Goal: Check status: Check status

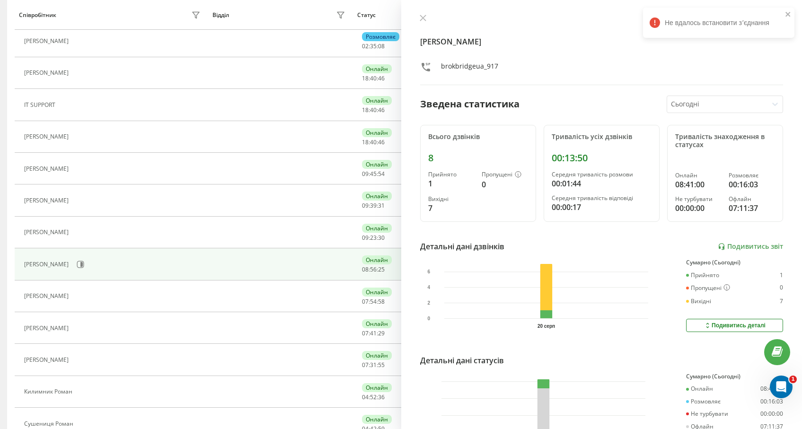
scroll to position [157, 0]
click at [422, 19] on icon at bounding box center [423, 18] width 6 height 6
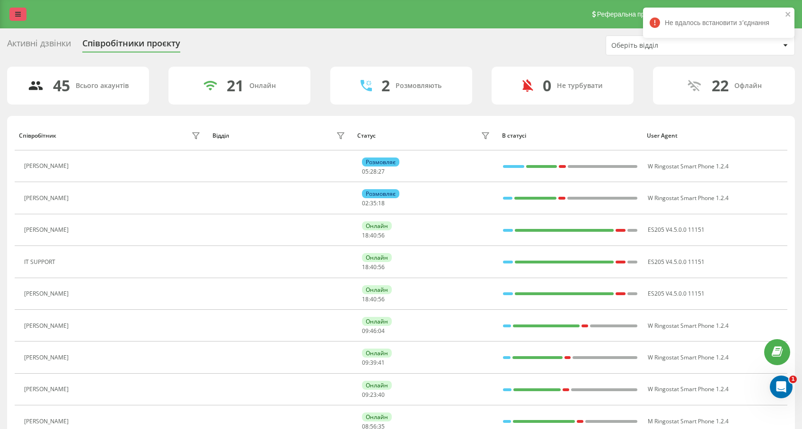
click at [18, 16] on icon at bounding box center [18, 14] width 6 height 7
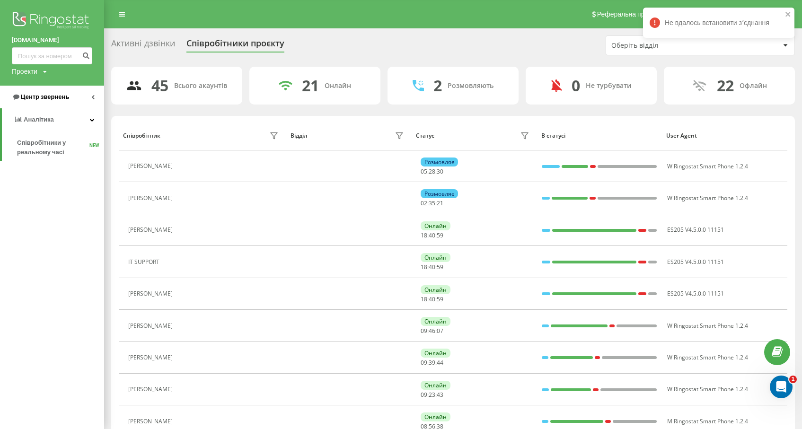
click at [49, 99] on span "Центр звернень" at bounding box center [45, 96] width 48 height 7
click at [46, 119] on span "Журнал дзвінків" at bounding box center [42, 119] width 50 height 9
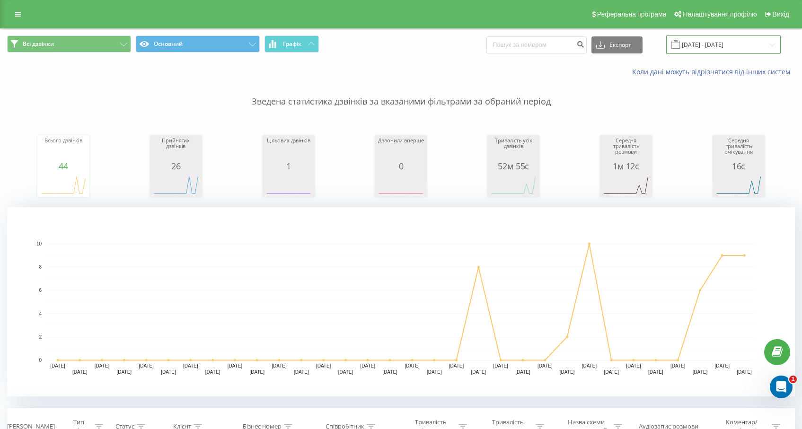
click at [703, 44] on input "[DATE] - [DATE]" at bounding box center [723, 44] width 115 height 18
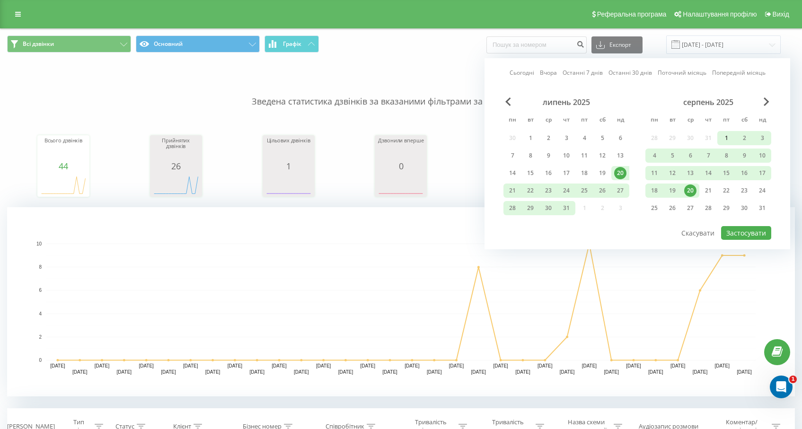
click at [722, 136] on div "1" at bounding box center [726, 138] width 12 height 12
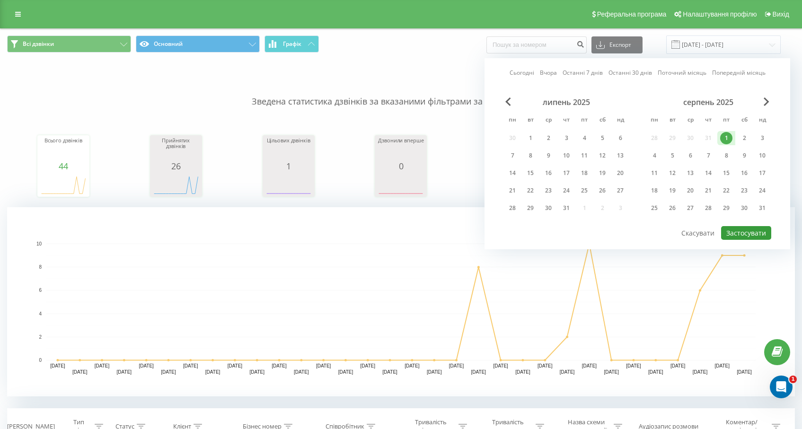
click at [747, 235] on button "Застосувати" at bounding box center [746, 233] width 50 height 14
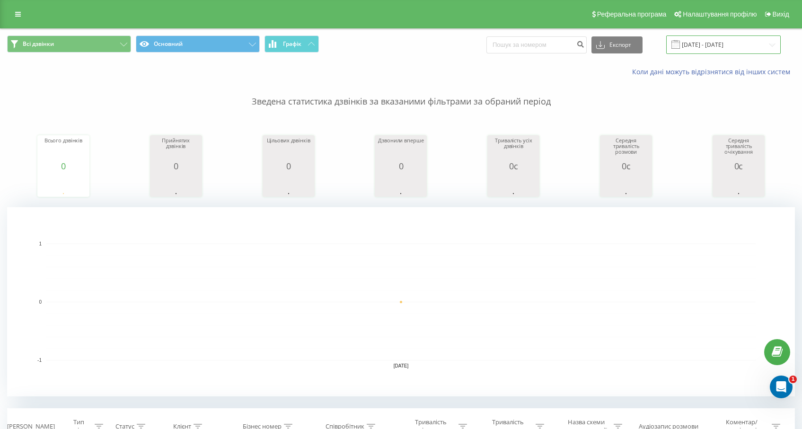
click at [703, 41] on input "[DATE] - [DATE]" at bounding box center [723, 44] width 115 height 18
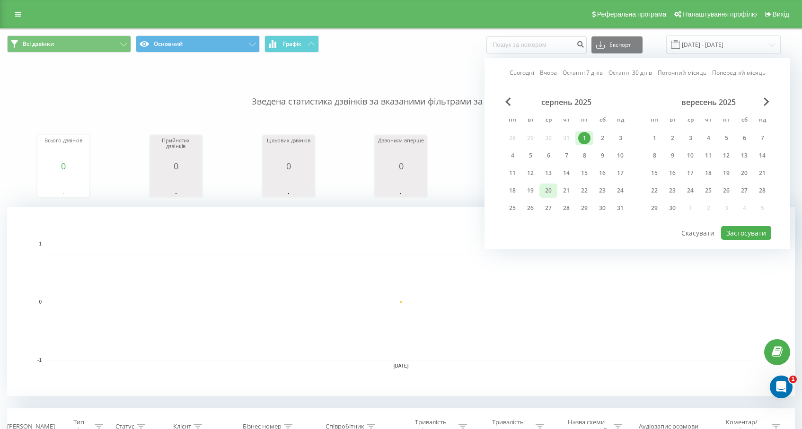
click at [547, 189] on div "20" at bounding box center [548, 191] width 12 height 12
click at [727, 232] on button "Застосувати" at bounding box center [746, 233] width 50 height 14
type input "[DATE] - [DATE]"
